Goal: Task Accomplishment & Management: Use online tool/utility

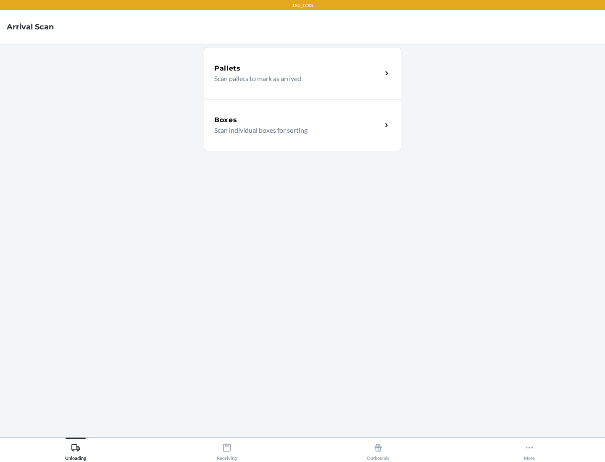
click at [298, 120] on div "Boxes" at bounding box center [298, 120] width 168 height 10
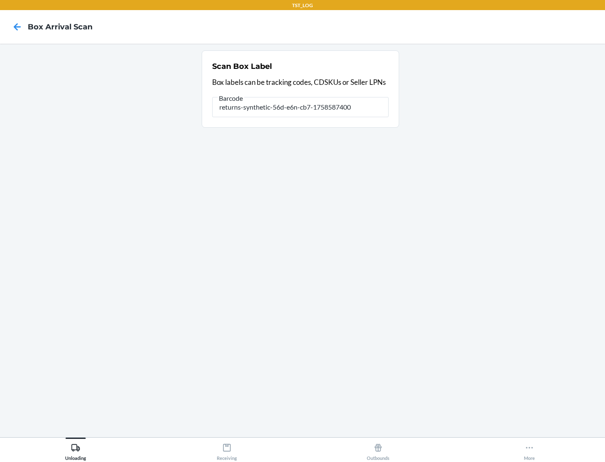
type input "returns-synthetic-56d-e6n-cb7-1758587400"
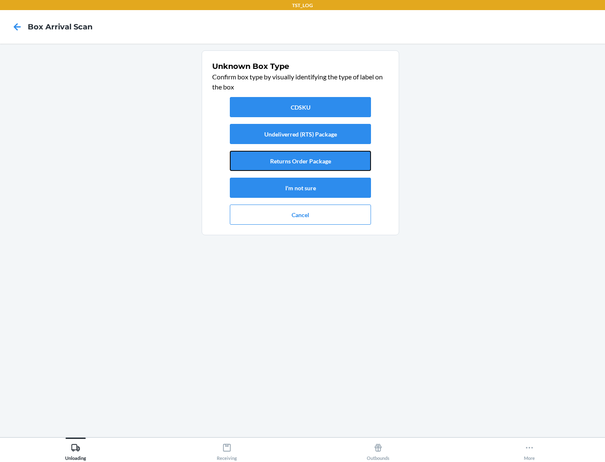
click at [300, 161] on button "Returns Order Package" at bounding box center [300, 161] width 141 height 20
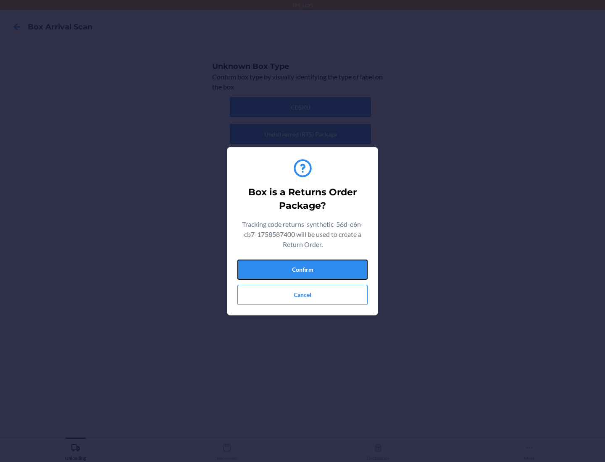
click at [302, 269] on button "Confirm" at bounding box center [302, 270] width 130 height 20
